Goal: Task Accomplishment & Management: Use online tool/utility

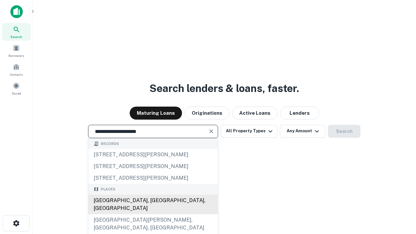
click at [153, 214] on div "Santa Monica, CA, USA" at bounding box center [152, 203] width 129 height 19
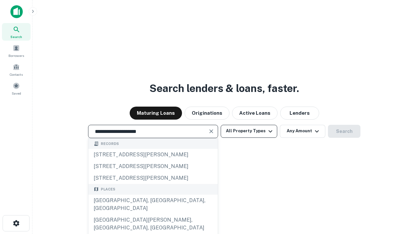
type input "**********"
click at [249, 131] on button "All Property Types" at bounding box center [248, 131] width 56 height 13
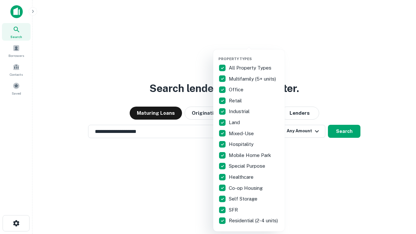
click at [254, 55] on button "button" at bounding box center [253, 55] width 71 height 0
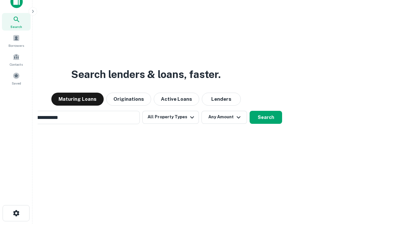
scroll to position [10, 0]
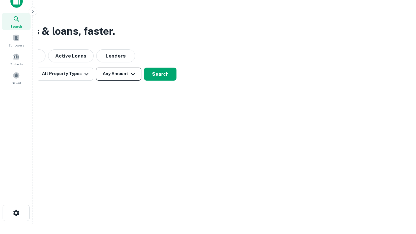
click at [119, 74] on button "Any Amount" at bounding box center [118, 74] width 45 height 13
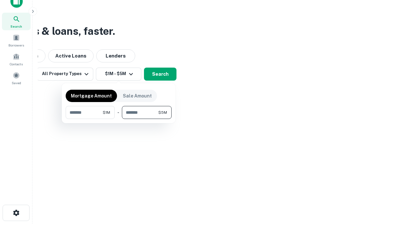
type input "*******"
click at [119, 119] on button "button" at bounding box center [119, 119] width 106 height 0
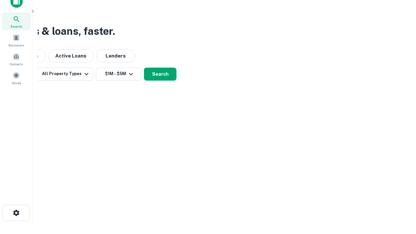
scroll to position [4, 120]
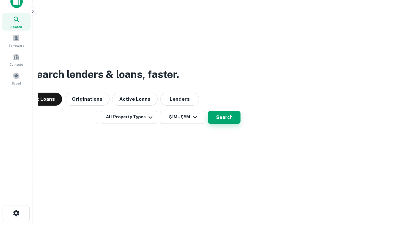
click at [208, 111] on button "Search" at bounding box center [224, 117] width 32 height 13
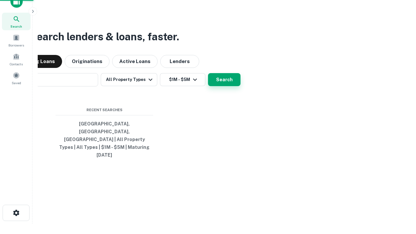
scroll to position [17, 184]
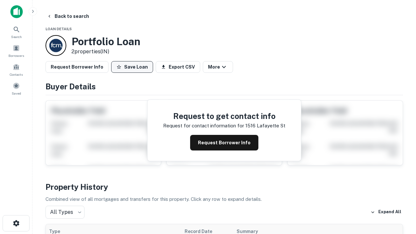
click at [132, 67] on button "Save Loan" at bounding box center [132, 67] width 42 height 12
